Goal: Navigation & Orientation: Go to known website

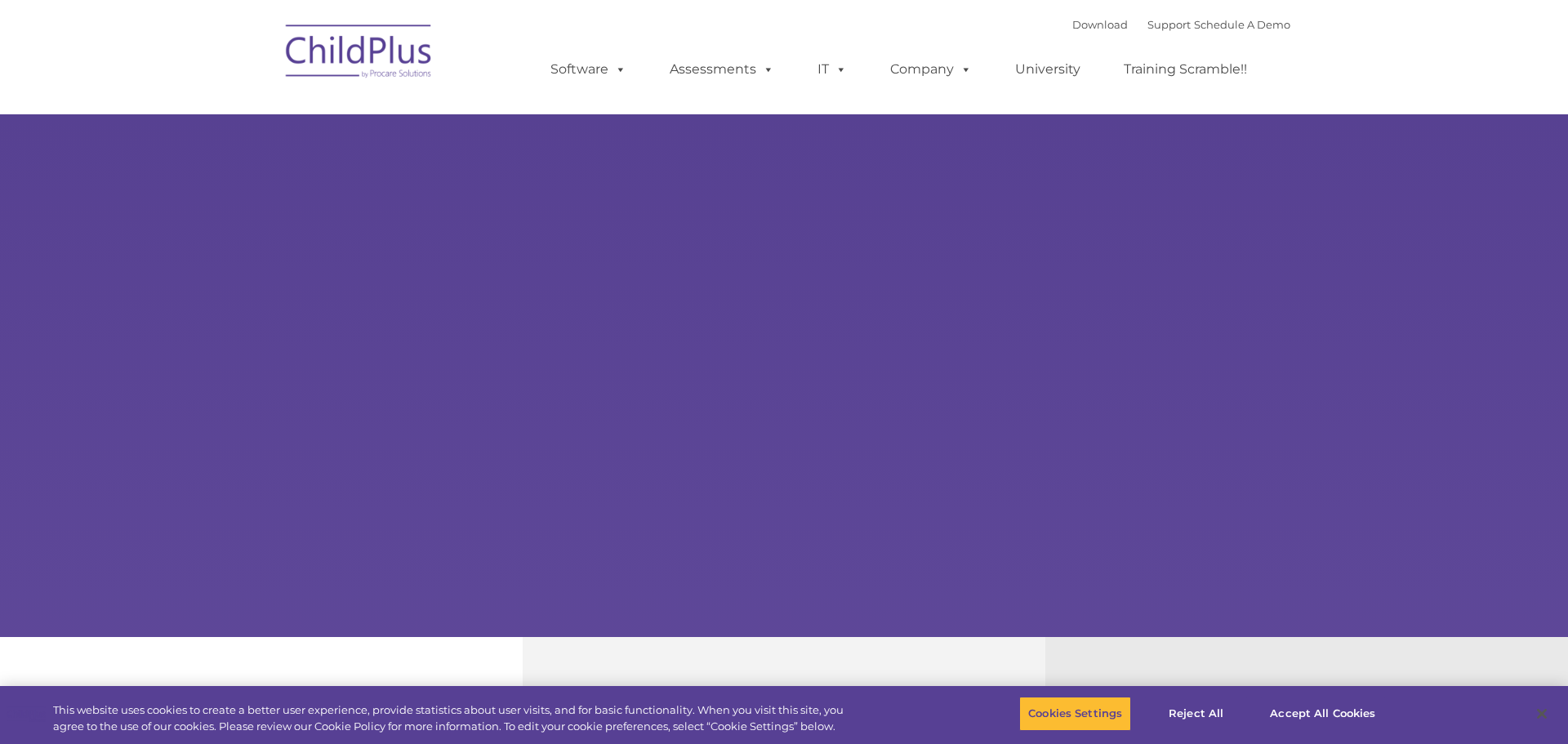
select select "MEDIUM"
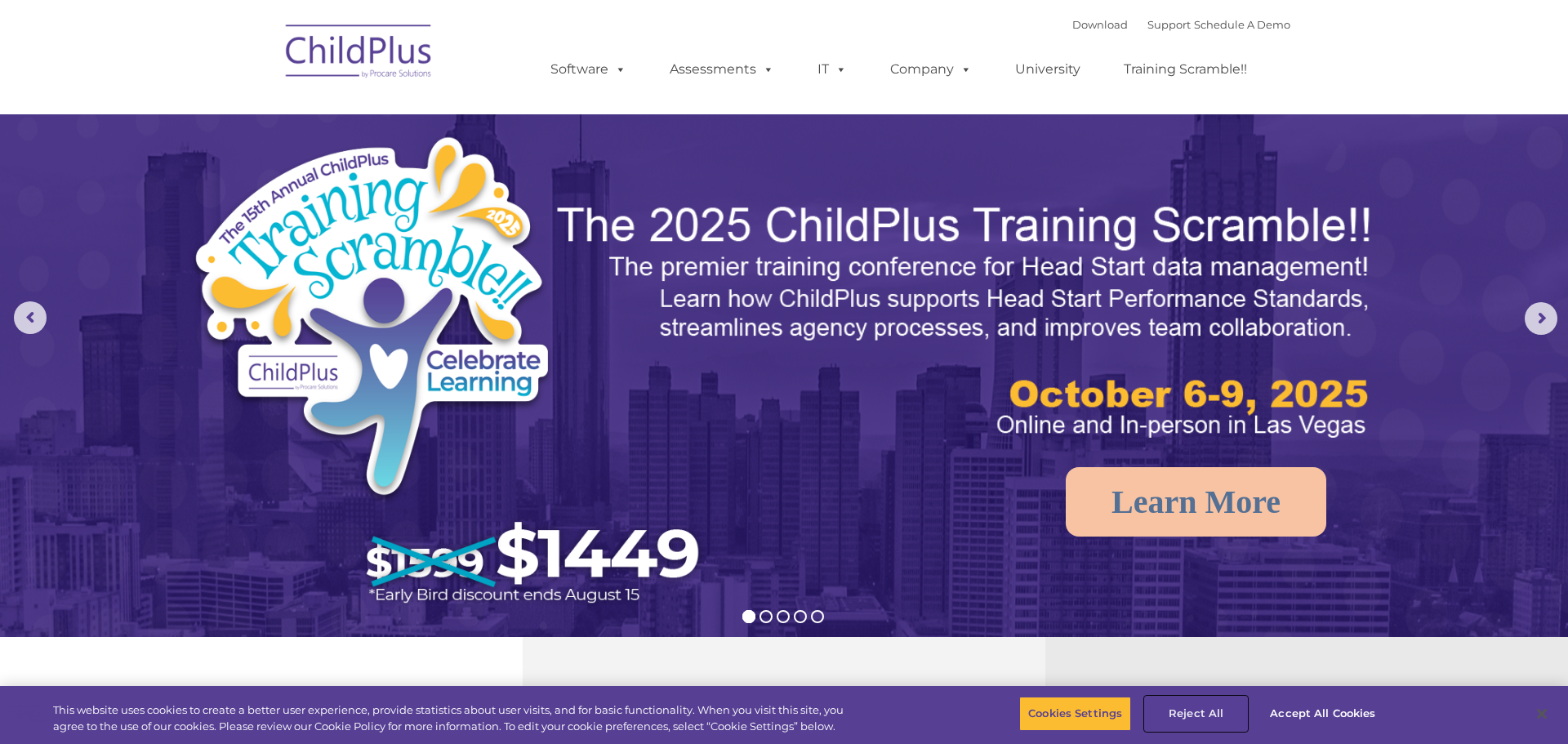
click at [1209, 723] on button "Reject All" at bounding box center [1196, 713] width 102 height 35
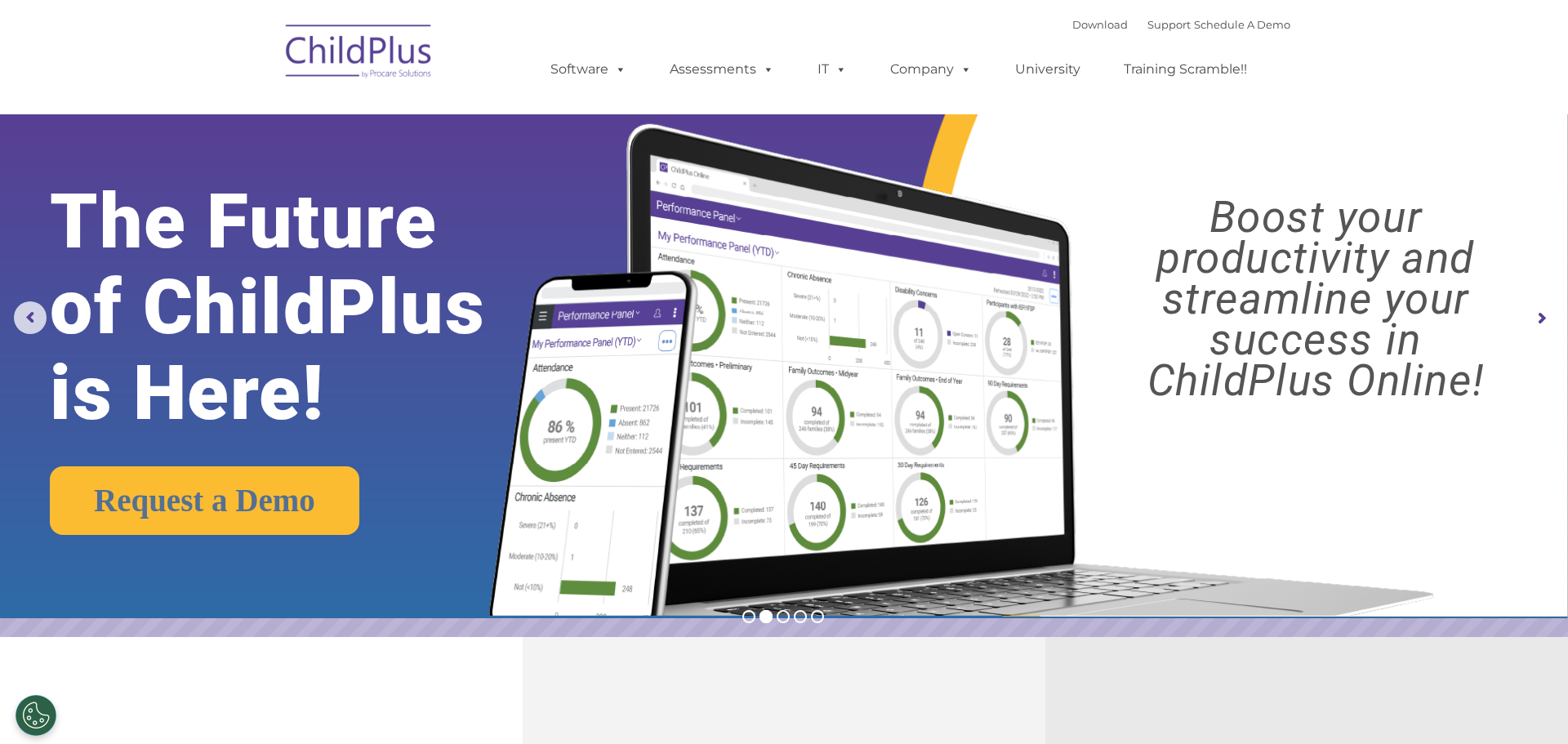
click at [407, 63] on img at bounding box center [359, 53] width 163 height 81
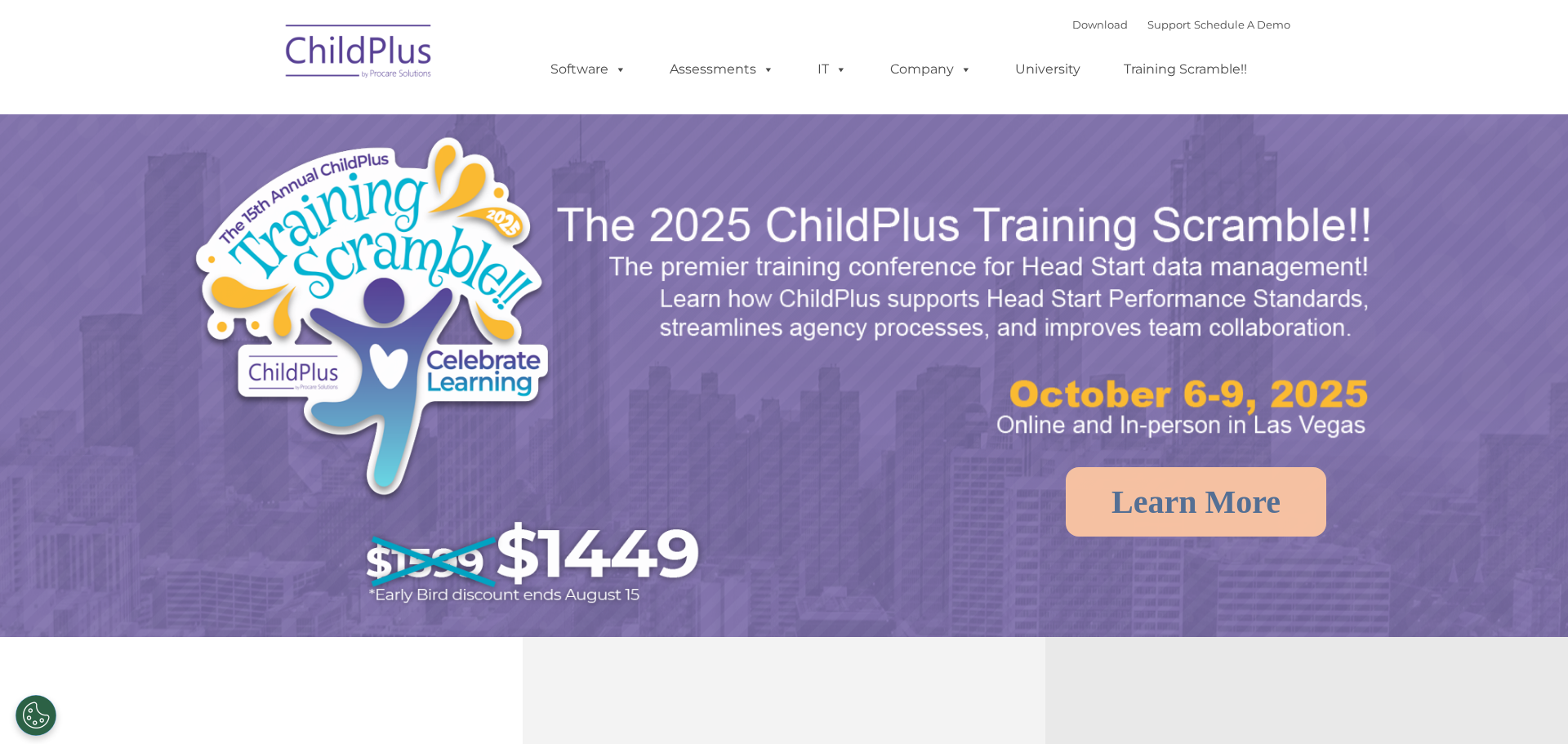
select select "MEDIUM"
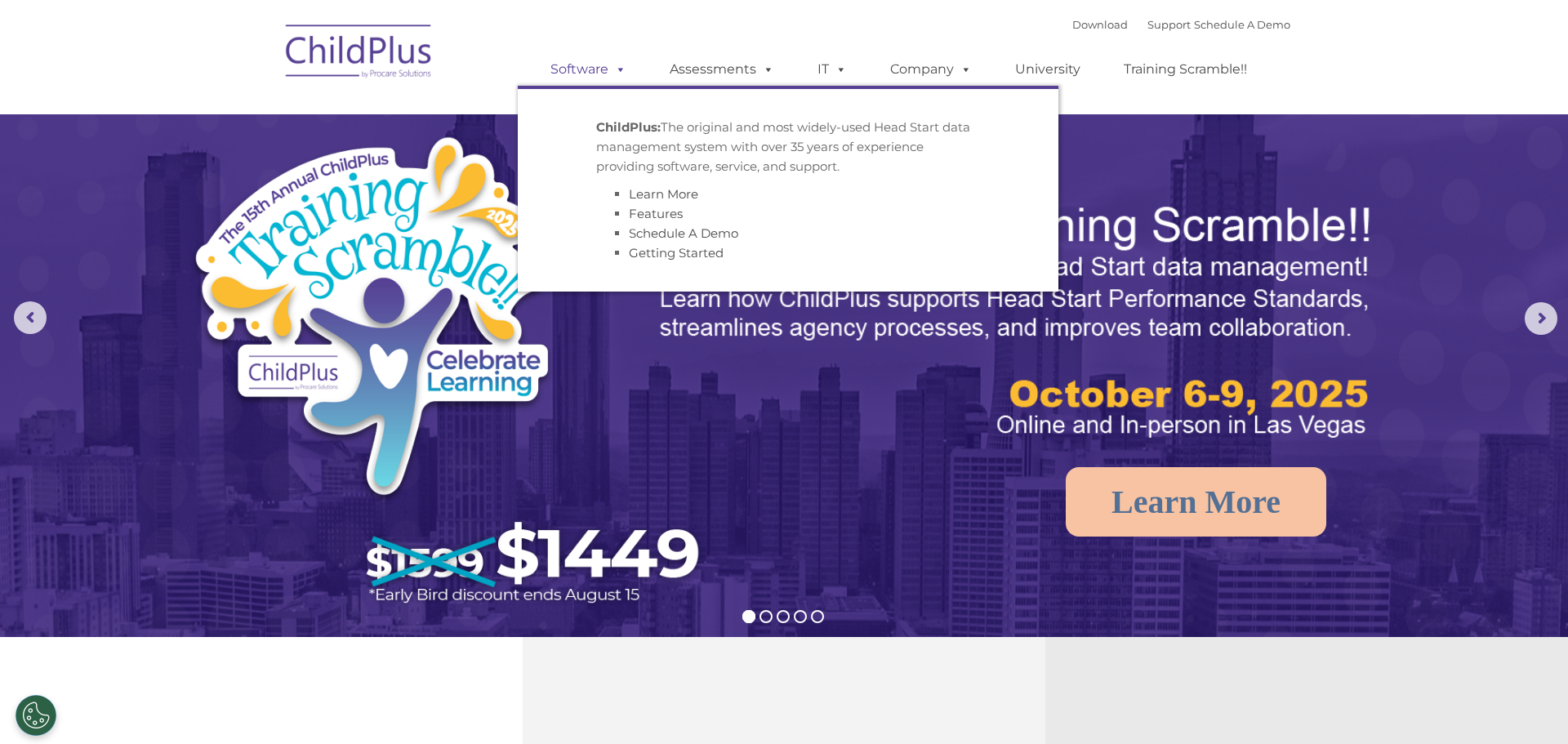
click at [616, 69] on span at bounding box center [617, 69] width 18 height 16
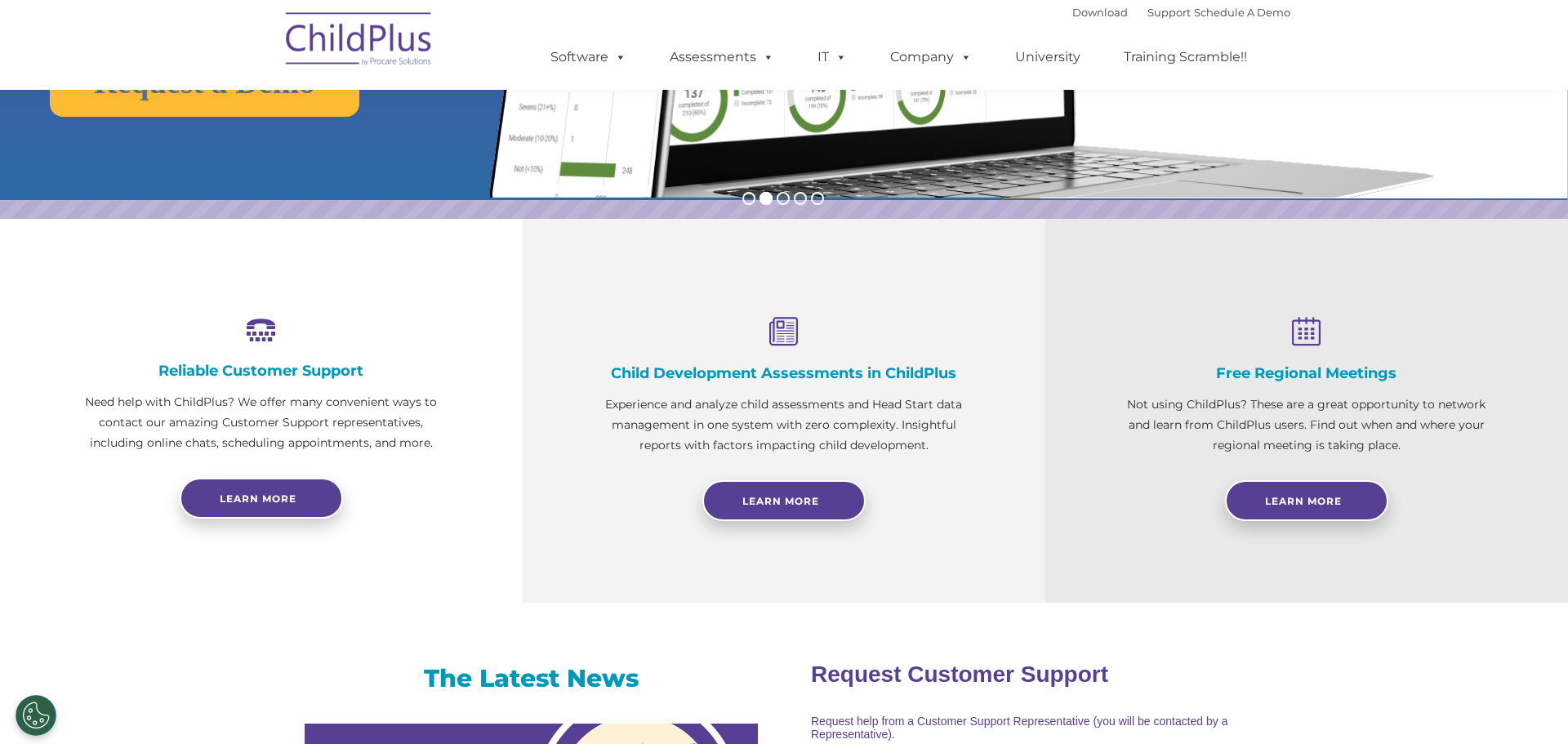
scroll to position [407, 0]
